Goal: Task Accomplishment & Management: Manage account settings

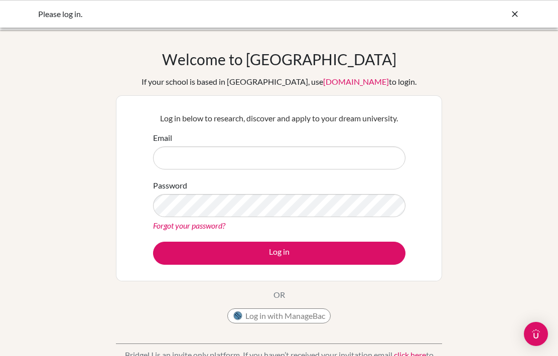
scroll to position [-1, 0]
click at [508, 81] on div "Welcome to BridgeU If your school is based in China, use app.bridge-u.com.cn to…" at bounding box center [279, 214] width 558 height 328
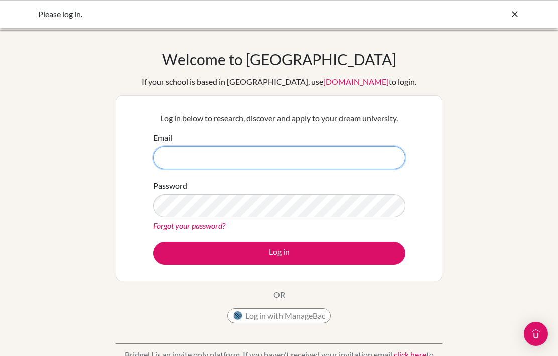
click at [369, 165] on input "Email" at bounding box center [279, 157] width 252 height 23
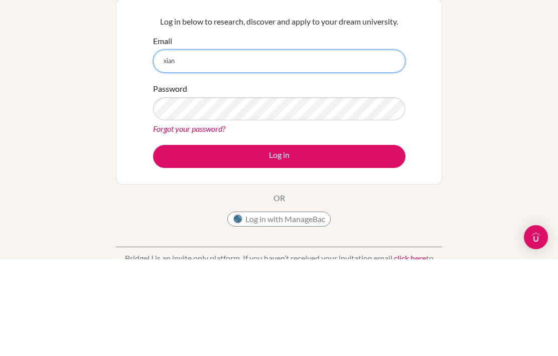
type input "[EMAIL_ADDRESS][DOMAIN_NAME]"
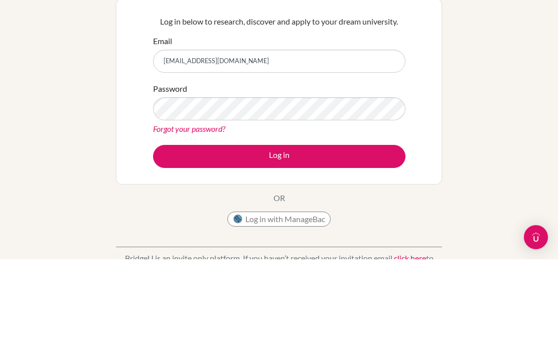
scroll to position [97, 0]
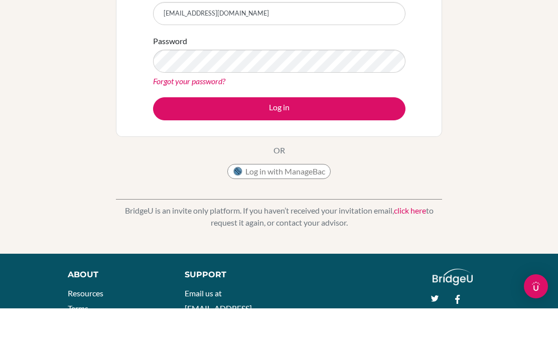
click at [360, 145] on button "Log in" at bounding box center [279, 156] width 252 height 23
click at [366, 145] on button "Log in" at bounding box center [279, 156] width 252 height 23
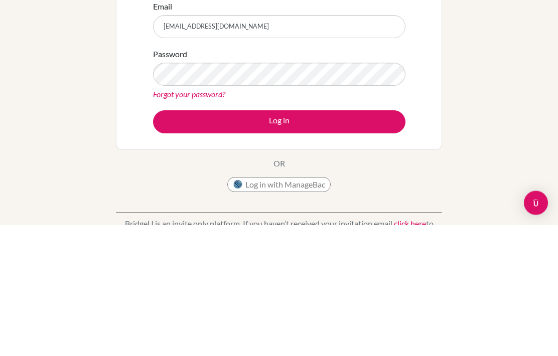
click at [213, 221] on link "Forgot your password?" at bounding box center [189, 226] width 72 height 10
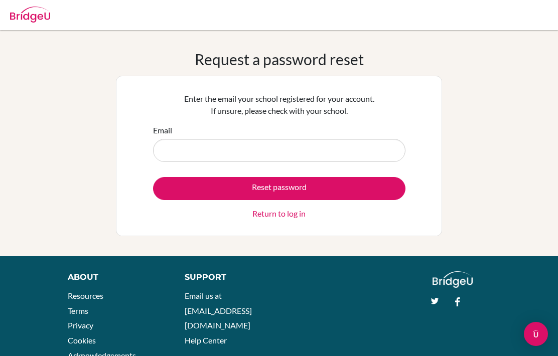
scroll to position [89, 0]
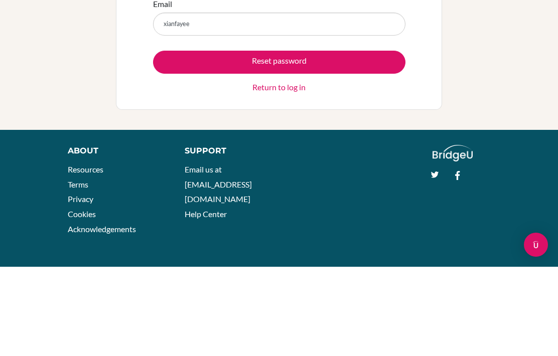
type input "[EMAIL_ADDRESS][DOMAIN_NAME]"
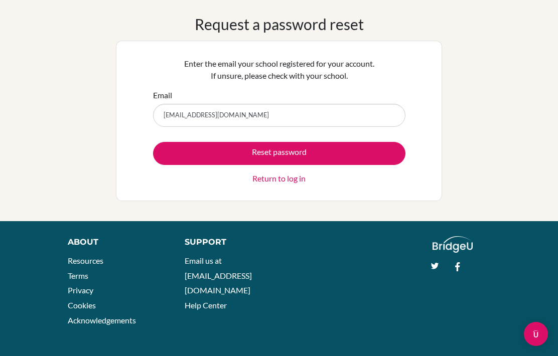
click at [372, 145] on button "Reset password" at bounding box center [279, 153] width 252 height 23
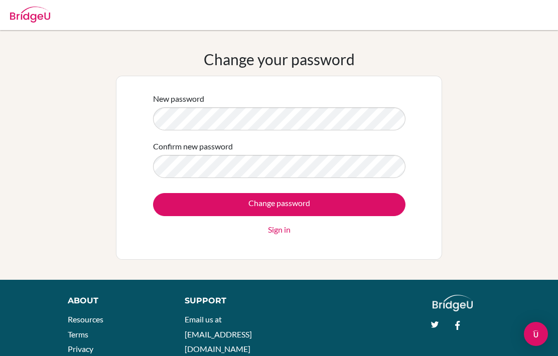
scroll to position [58, 0]
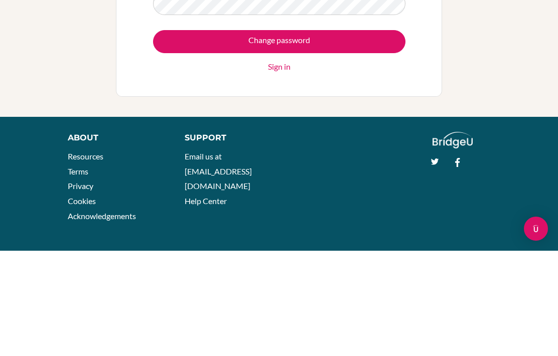
click at [306, 135] on input "Change password" at bounding box center [279, 146] width 252 height 23
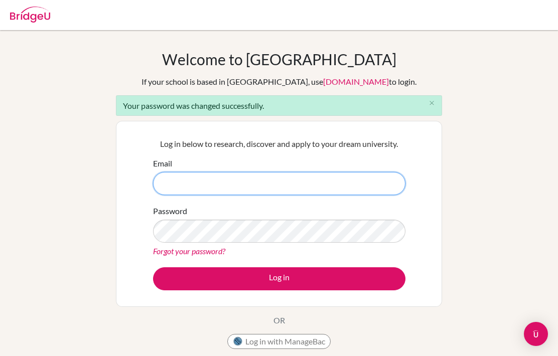
click at [375, 187] on input "Email" at bounding box center [279, 183] width 252 height 23
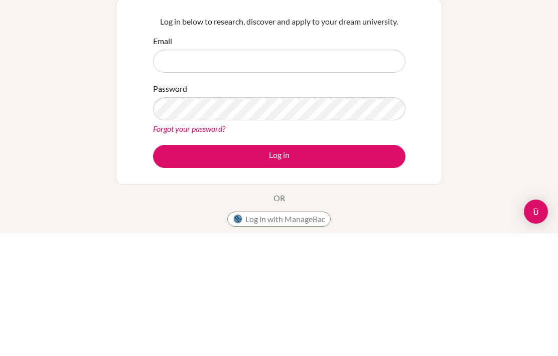
scroll to position [122, 0]
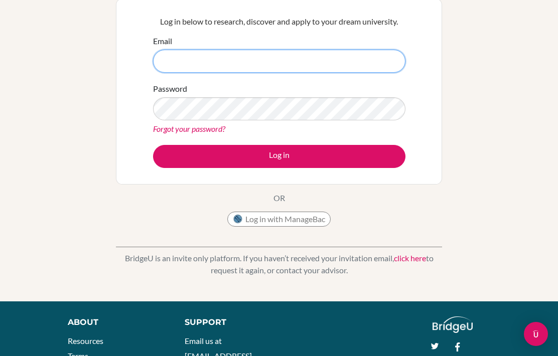
click at [340, 57] on input "Email" at bounding box center [279, 61] width 252 height 23
type input "[EMAIL_ADDRESS][DOMAIN_NAME]"
click at [279, 156] on button "Log in" at bounding box center [279, 156] width 252 height 23
